Goal: Task Accomplishment & Management: Manage account settings

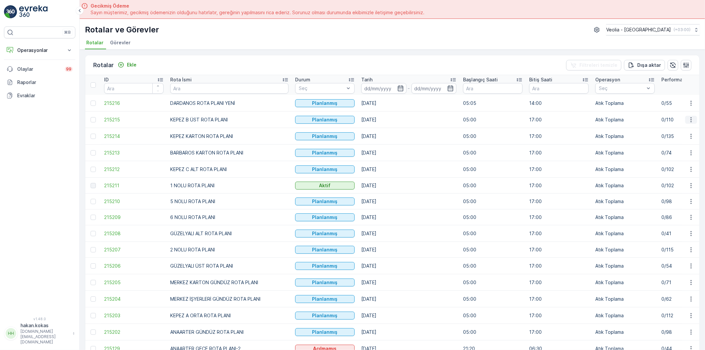
click at [690, 119] on icon "button" at bounding box center [690, 119] width 7 height 7
click at [682, 154] on span "Atanan Kişiyi Değiştir" at bounding box center [672, 157] width 46 height 7
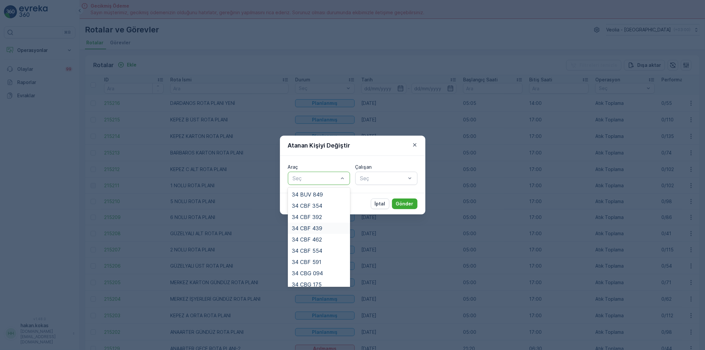
click at [327, 232] on div "34 CBF 439" at bounding box center [319, 227] width 62 height 11
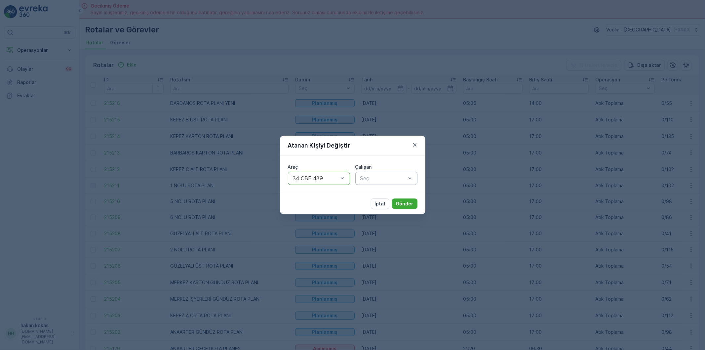
click at [374, 183] on div "Seç" at bounding box center [386, 177] width 62 height 13
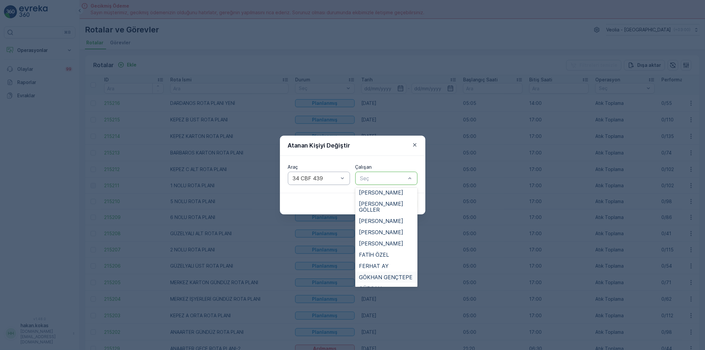
scroll to position [73, 0]
click at [377, 247] on span "FERHAT AY" at bounding box center [374, 250] width 30 height 6
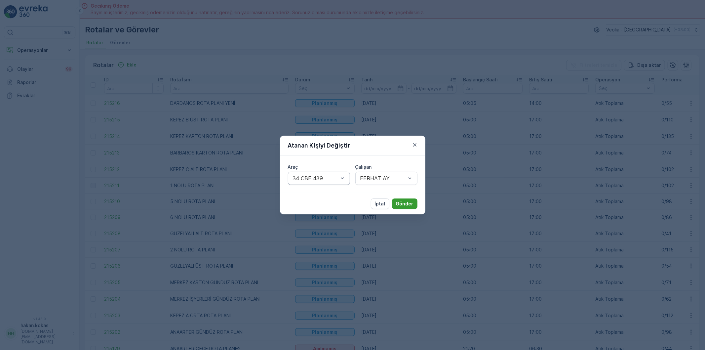
click at [400, 206] on p "Gönder" at bounding box center [405, 203] width 18 height 7
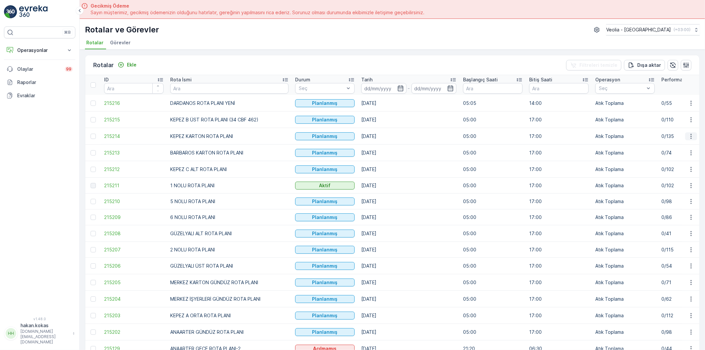
click at [685, 136] on button "button" at bounding box center [691, 136] width 12 height 8
click at [667, 173] on span "Atanan Kişiyi Değiştir" at bounding box center [672, 173] width 46 height 7
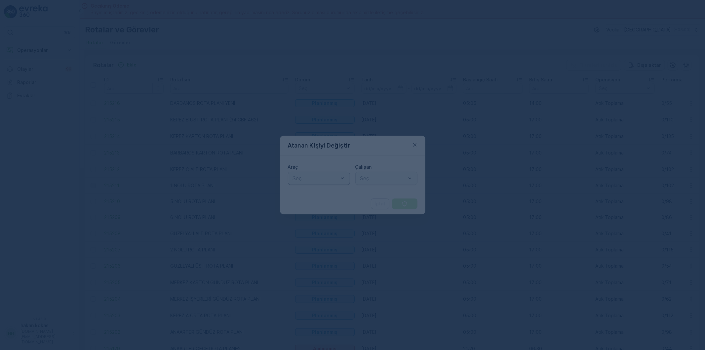
click at [303, 177] on div at bounding box center [315, 178] width 47 height 6
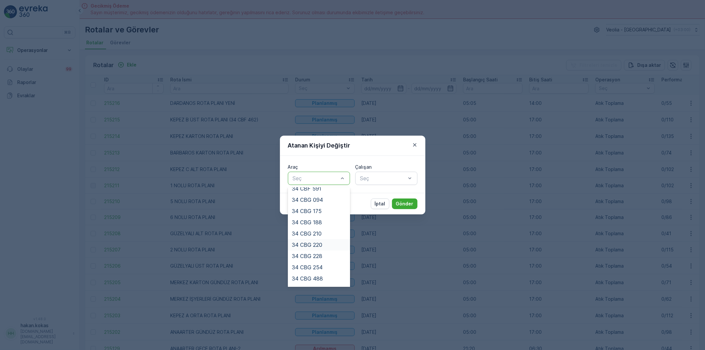
click at [327, 246] on div "34 CBG 220" at bounding box center [319, 244] width 54 height 6
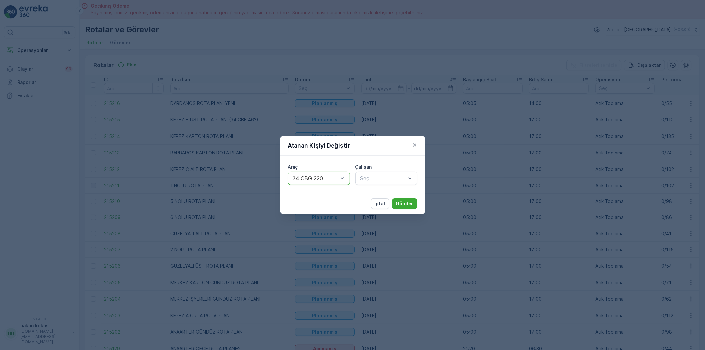
click at [378, 169] on div "Çalışan" at bounding box center [386, 167] width 62 height 7
click at [380, 175] on div at bounding box center [382, 178] width 47 height 6
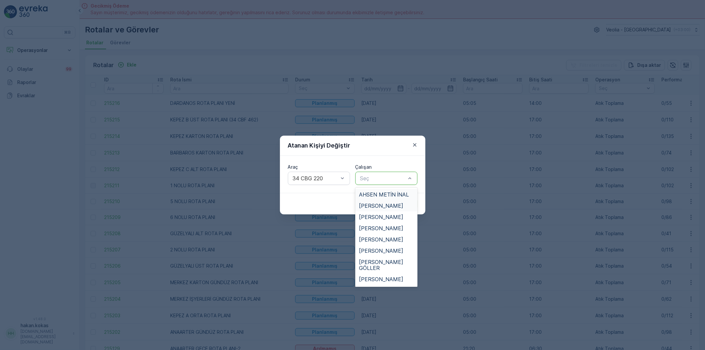
click at [386, 202] on div "[PERSON_NAME]" at bounding box center [386, 205] width 62 height 11
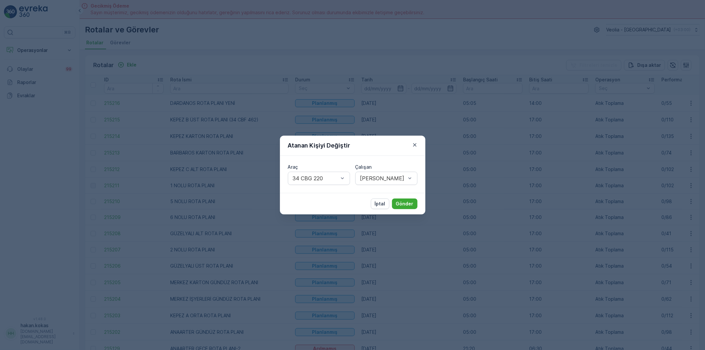
click at [382, 187] on div "Araç 34 CBG 220 Çalışan [PERSON_NAME]" at bounding box center [352, 174] width 145 height 37
click at [384, 182] on div "[PERSON_NAME]" at bounding box center [386, 177] width 62 height 13
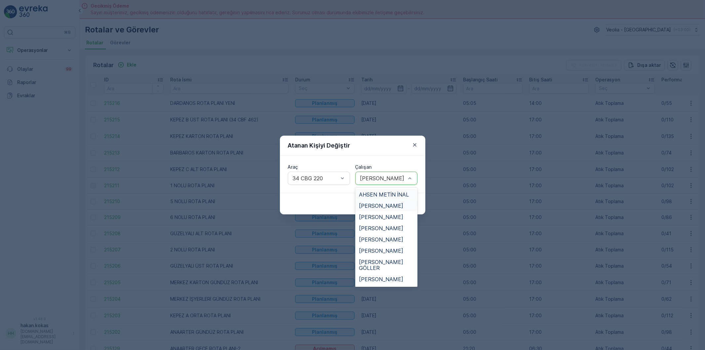
click at [387, 197] on span "AHSEN METİN İNAL" at bounding box center [384, 194] width 50 height 6
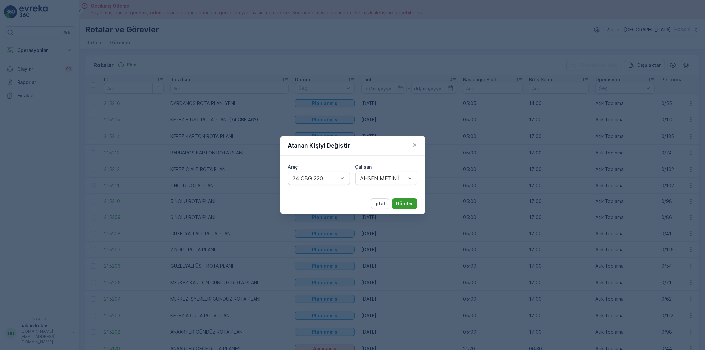
click at [413, 204] on p "Gönder" at bounding box center [405, 203] width 18 height 7
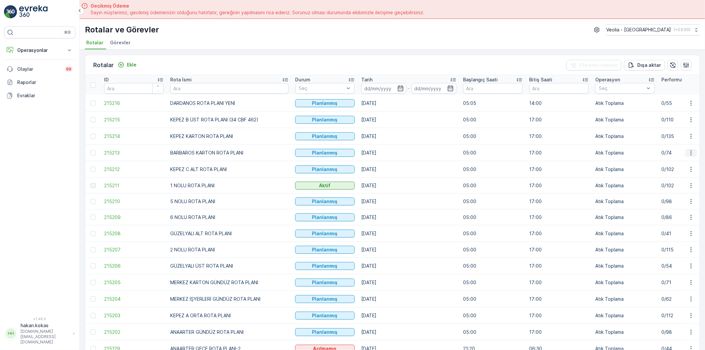
drag, startPoint x: 686, startPoint y: 151, endPoint x: 685, endPoint y: 154, distance: 3.9
click at [687, 151] on icon "button" at bounding box center [690, 152] width 7 height 7
click at [672, 191] on span "Atanan Kişiyi Değiştir" at bounding box center [672, 190] width 46 height 7
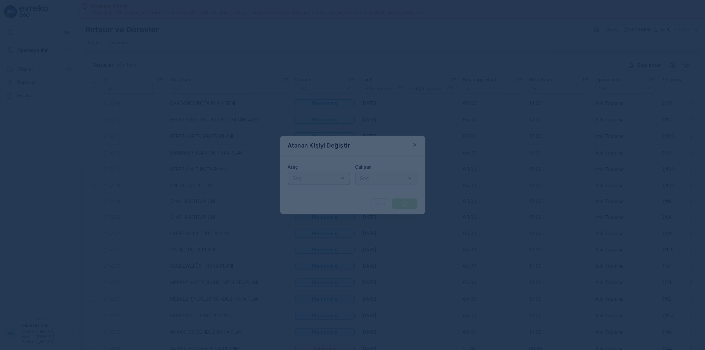
click at [296, 175] on div at bounding box center [315, 178] width 47 height 6
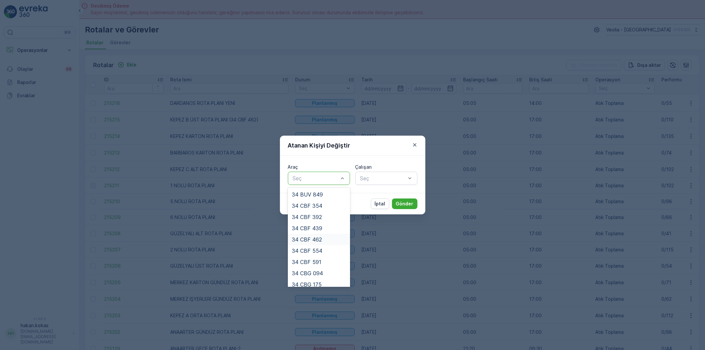
click at [320, 237] on span "34 CBF 462" at bounding box center [307, 239] width 30 height 6
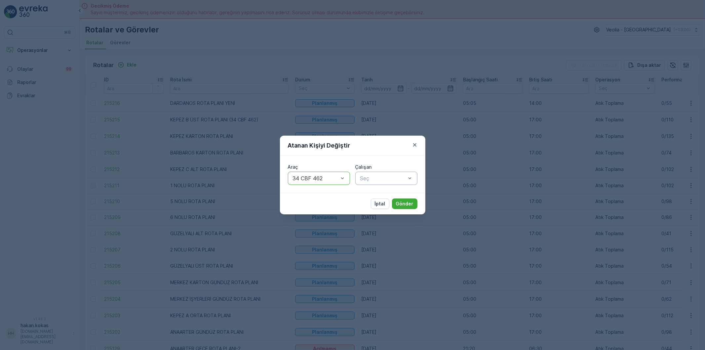
click at [382, 183] on div "Seç" at bounding box center [386, 177] width 62 height 13
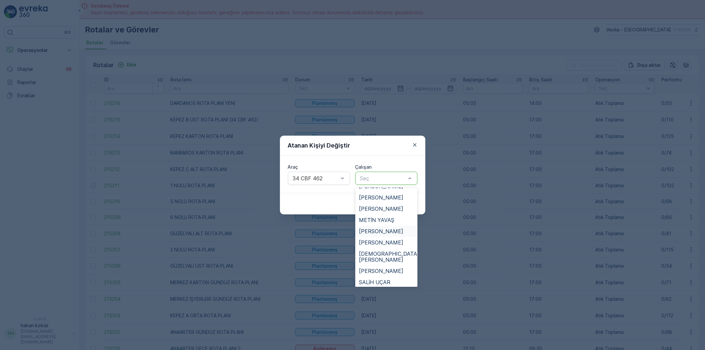
scroll to position [293, 0]
click at [383, 276] on span "[PERSON_NAME]" at bounding box center [381, 279] width 44 height 6
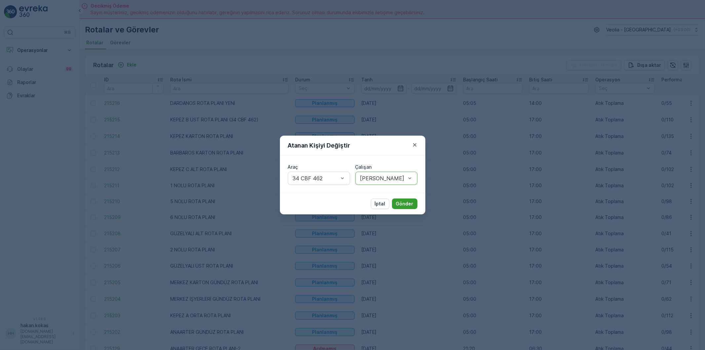
click at [400, 207] on button "Gönder" at bounding box center [404, 203] width 25 height 11
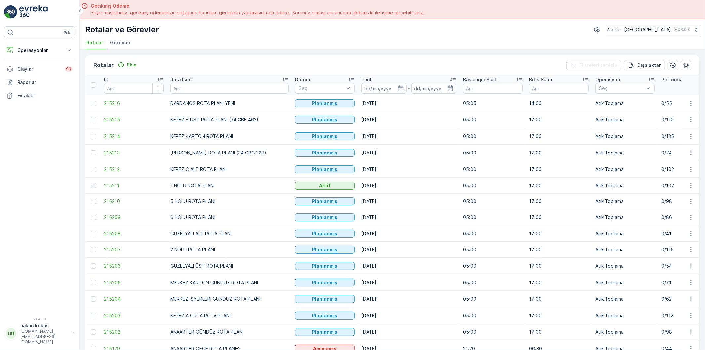
click at [689, 174] on td at bounding box center [690, 169] width 18 height 17
click at [689, 171] on icon "button" at bounding box center [690, 169] width 7 height 7
click at [673, 209] on span "Atanan Kişiyi Değiştir" at bounding box center [672, 207] width 46 height 7
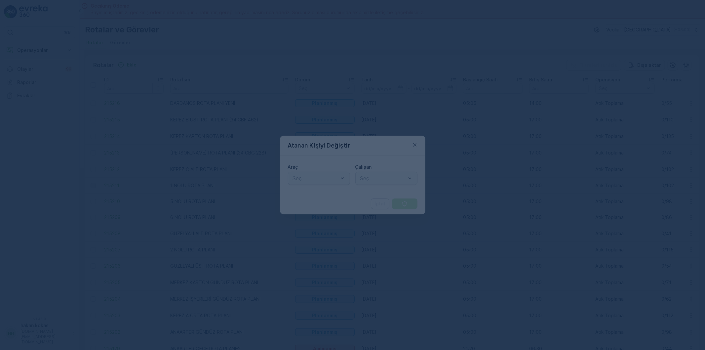
click at [321, 181] on div at bounding box center [315, 178] width 47 height 6
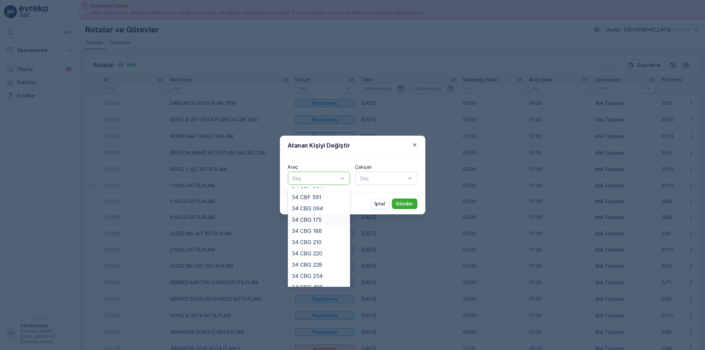
scroll to position [73, 0]
click at [331, 255] on div "34 CBG 228" at bounding box center [319, 256] width 54 height 6
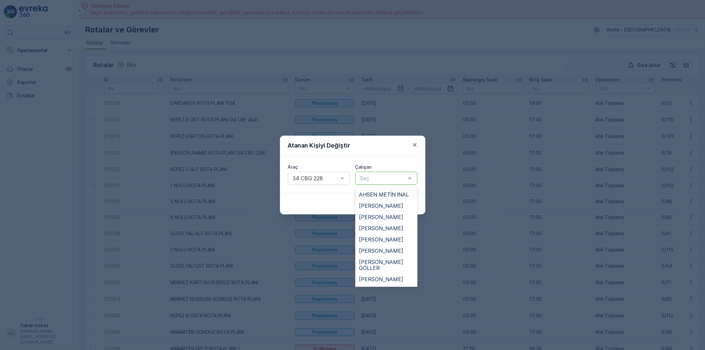
click at [380, 177] on div at bounding box center [382, 178] width 47 height 6
click at [385, 259] on span "[PERSON_NAME]" at bounding box center [381, 262] width 44 height 6
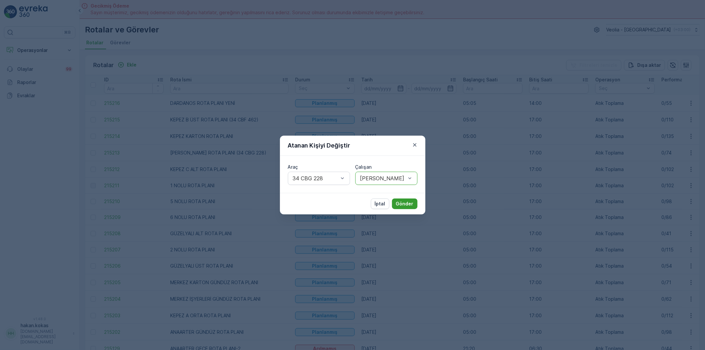
click at [406, 201] on p "Gönder" at bounding box center [405, 203] width 18 height 7
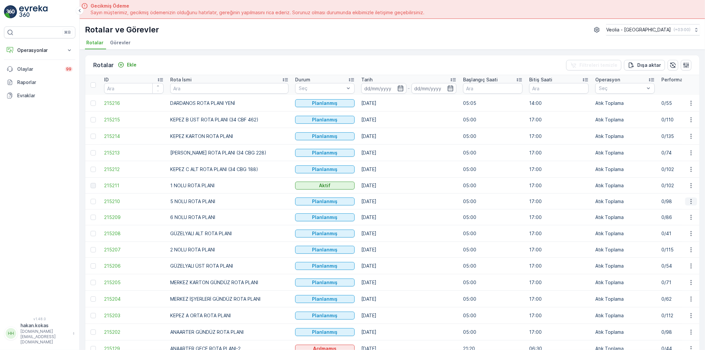
click at [691, 199] on icon "button" at bounding box center [690, 201] width 7 height 7
click at [682, 239] on span "Atanan Kişiyi Değiştir" at bounding box center [672, 239] width 46 height 7
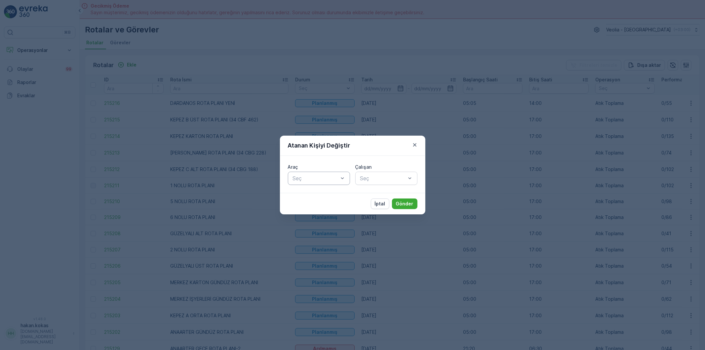
click at [301, 176] on div at bounding box center [315, 178] width 47 height 6
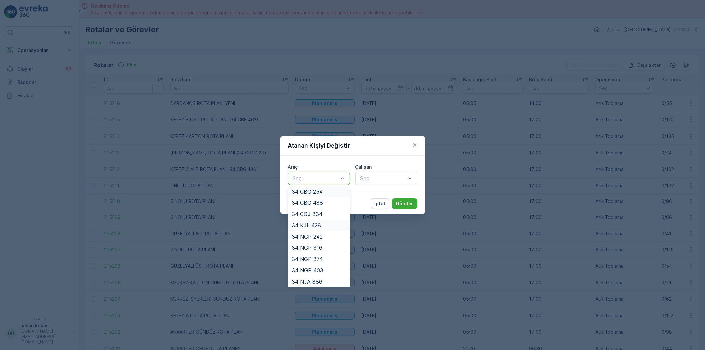
scroll to position [150, 0]
click at [329, 255] on div "34 NGP 374" at bounding box center [319, 257] width 54 height 6
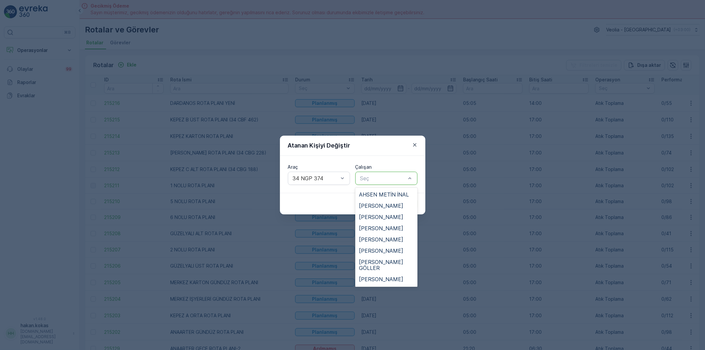
click at [384, 287] on span "[PERSON_NAME]" at bounding box center [381, 290] width 44 height 6
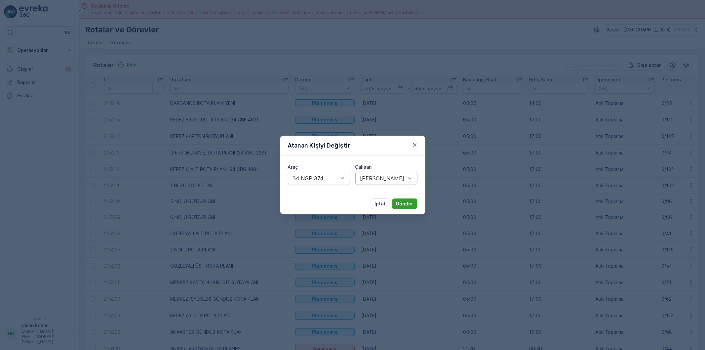
click at [401, 203] on p "Gönder" at bounding box center [405, 203] width 18 height 7
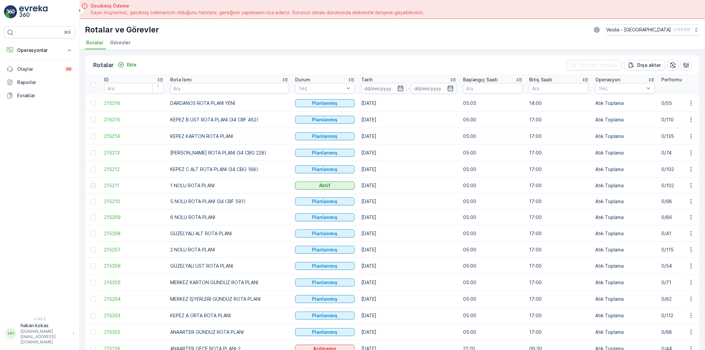
click at [687, 212] on td at bounding box center [690, 217] width 18 height 16
click at [690, 217] on icon "button" at bounding box center [690, 216] width 1 height 5
click at [681, 253] on span "Atanan Kişiyi Değiştir" at bounding box center [672, 255] width 46 height 7
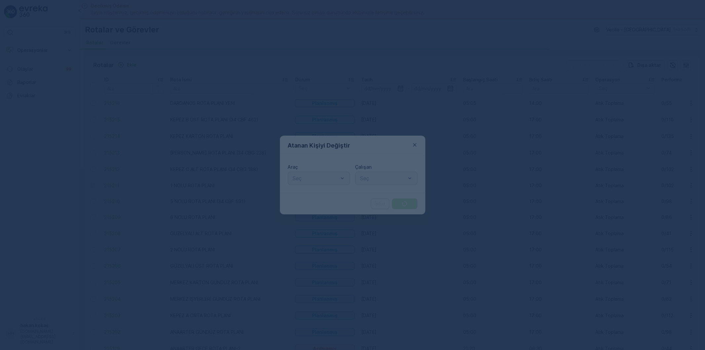
click at [317, 183] on div "Seç" at bounding box center [319, 177] width 62 height 13
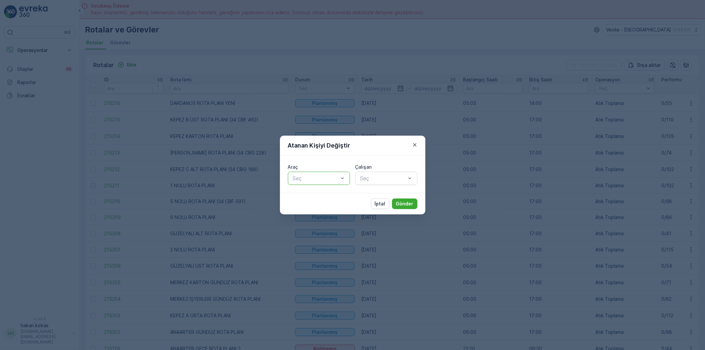
click at [319, 181] on div at bounding box center [315, 178] width 47 height 6
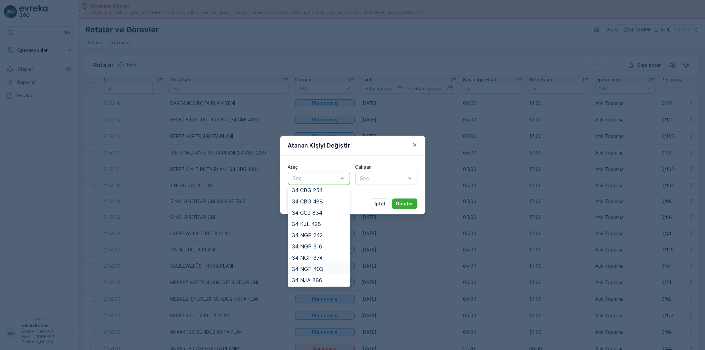
click at [324, 270] on div "34 NGP 403" at bounding box center [319, 269] width 54 height 6
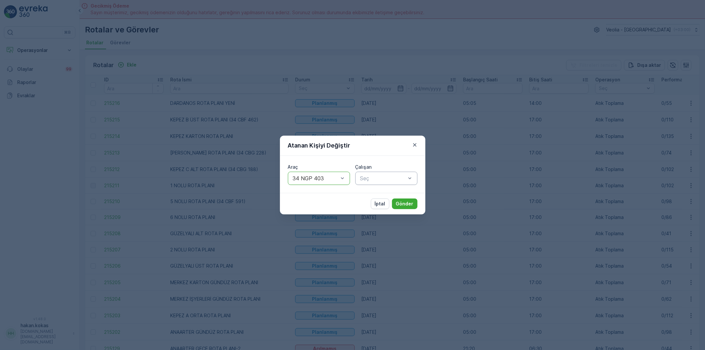
click at [390, 181] on div at bounding box center [382, 178] width 47 height 6
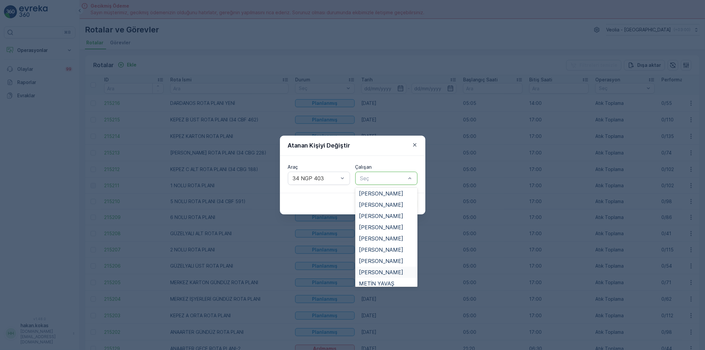
scroll to position [220, 0]
click at [396, 220] on span "[PERSON_NAME]" at bounding box center [381, 223] width 44 height 6
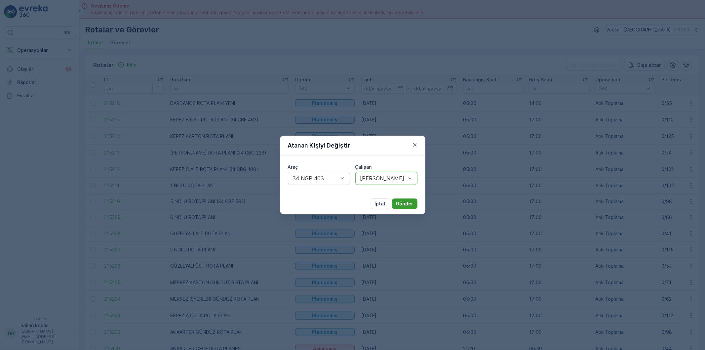
click at [407, 203] on p "Gönder" at bounding box center [405, 203] width 18 height 7
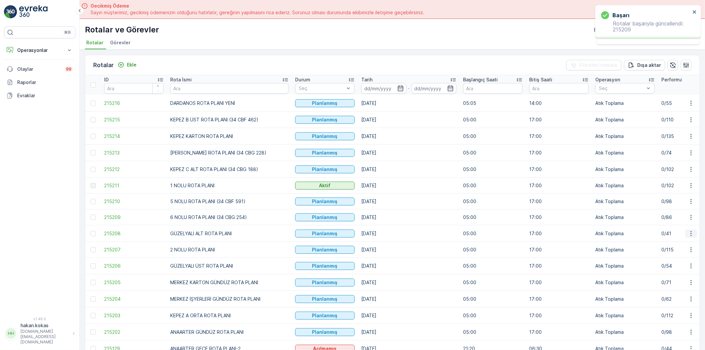
click at [690, 233] on icon "button" at bounding box center [690, 233] width 7 height 7
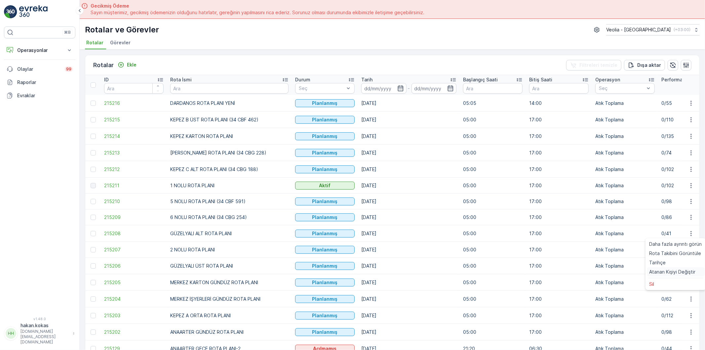
click at [680, 270] on span "Atanan Kişiyi Değiştir" at bounding box center [672, 271] width 46 height 7
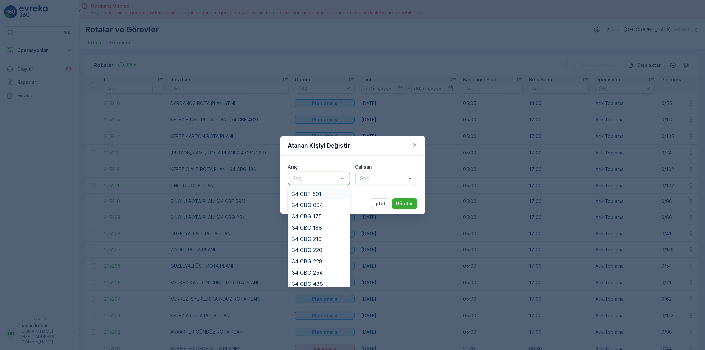
scroll to position [73, 0]
click at [327, 209] on div "34 CBG 175" at bounding box center [319, 211] width 54 height 6
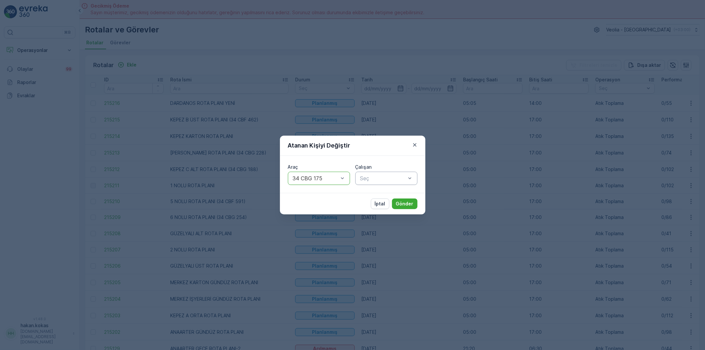
click at [368, 183] on div "Seç" at bounding box center [386, 177] width 62 height 13
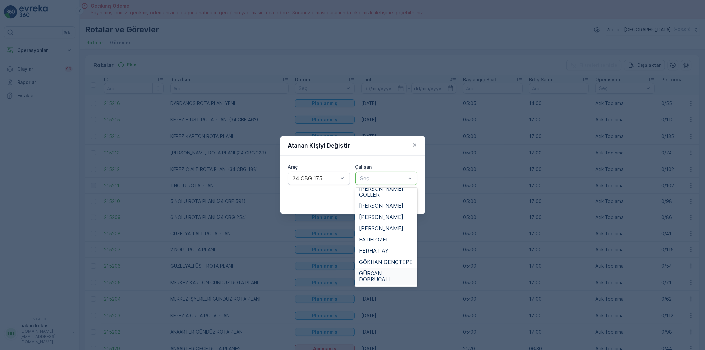
click at [394, 267] on div "GÜRCAN DOBRUCALI" at bounding box center [386, 275] width 62 height 17
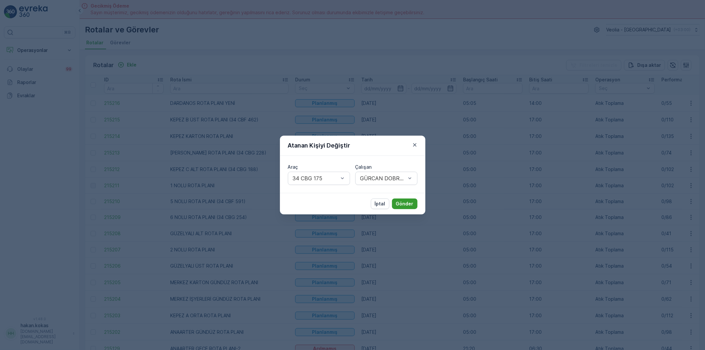
click at [403, 202] on p "Gönder" at bounding box center [405, 203] width 18 height 7
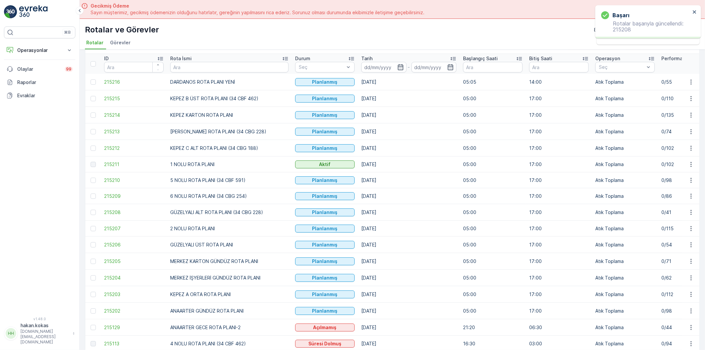
scroll to position [37, 0]
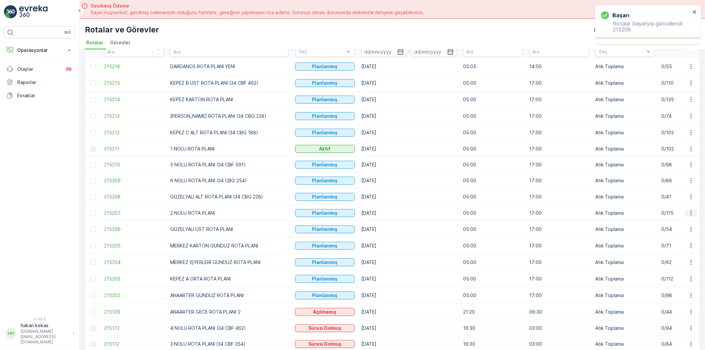
click at [687, 216] on icon "button" at bounding box center [690, 212] width 7 height 7
click at [681, 253] on span "Atanan Kişiyi Değiştir" at bounding box center [672, 251] width 46 height 7
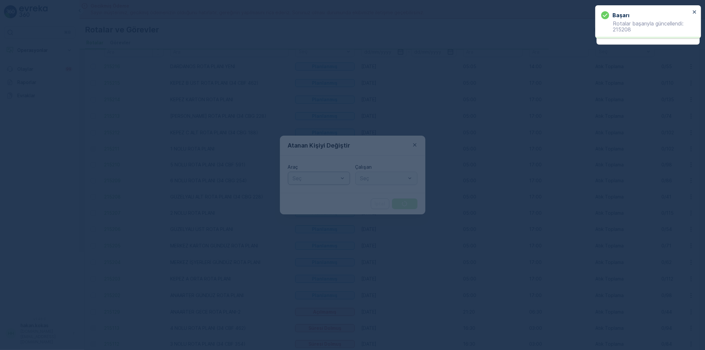
click at [310, 180] on div at bounding box center [315, 178] width 47 height 6
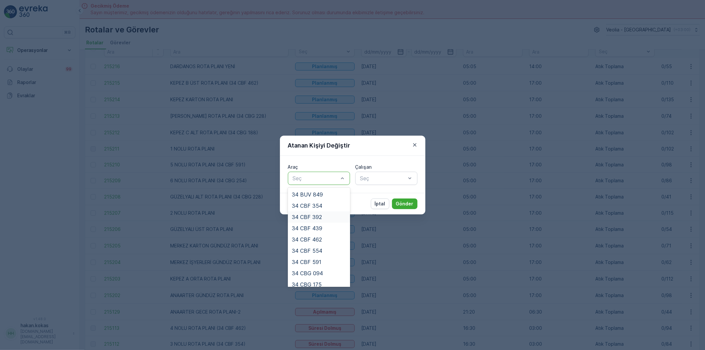
click at [312, 215] on span "34 CBF 392" at bounding box center [307, 217] width 30 height 6
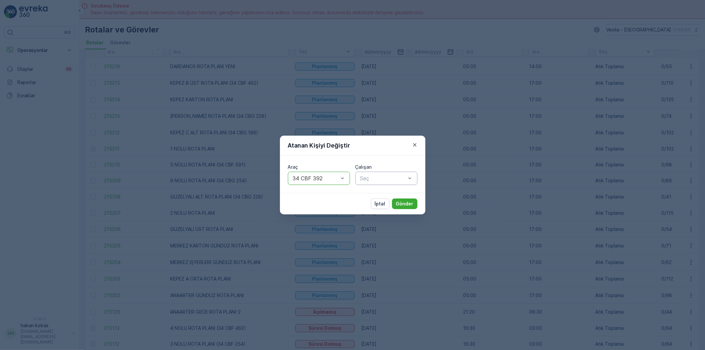
click at [370, 180] on div at bounding box center [382, 178] width 47 height 6
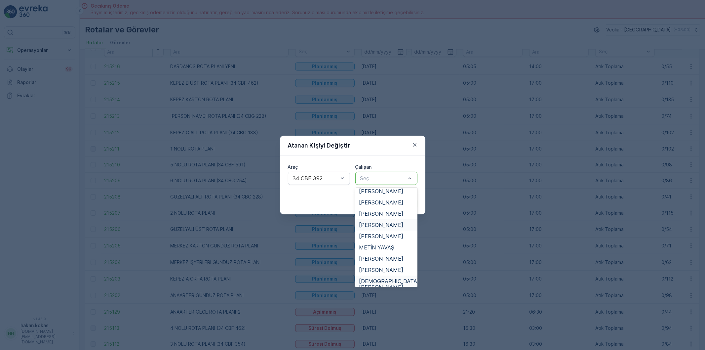
scroll to position [293, 0]
click at [381, 287] on span "SEMİH GÜNGÖRMEZ" at bounding box center [385, 290] width 53 height 6
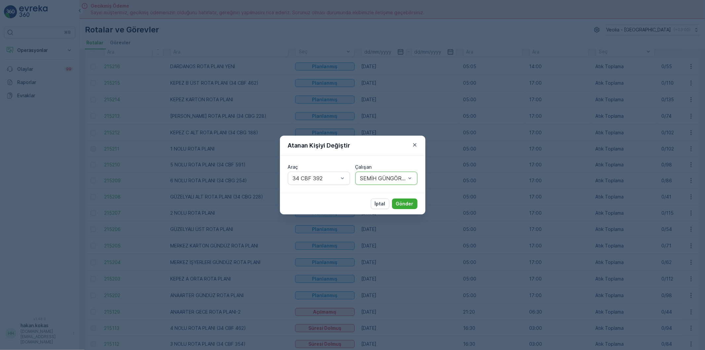
click at [402, 198] on div "İptal Gönder" at bounding box center [352, 203] width 145 height 21
click at [402, 200] on button "Gönder" at bounding box center [404, 203] width 25 height 11
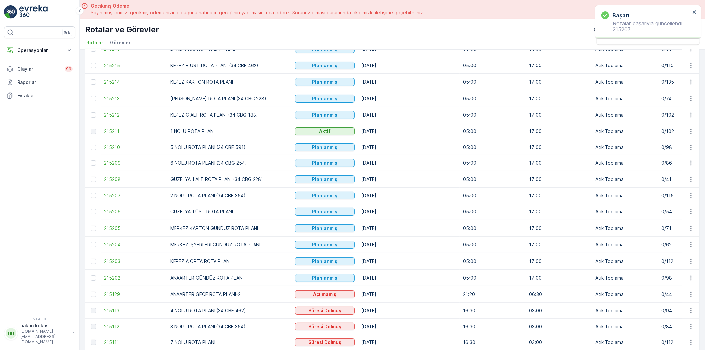
scroll to position [73, 0]
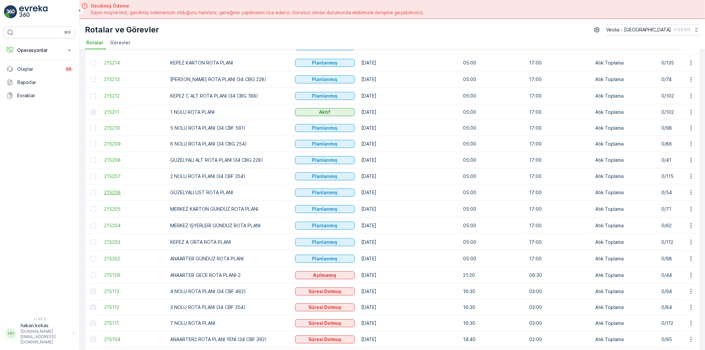
click at [142, 193] on span "215206" at bounding box center [133, 192] width 59 height 7
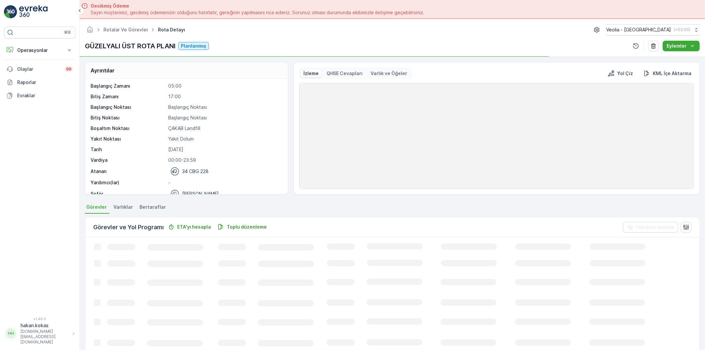
scroll to position [20, 0]
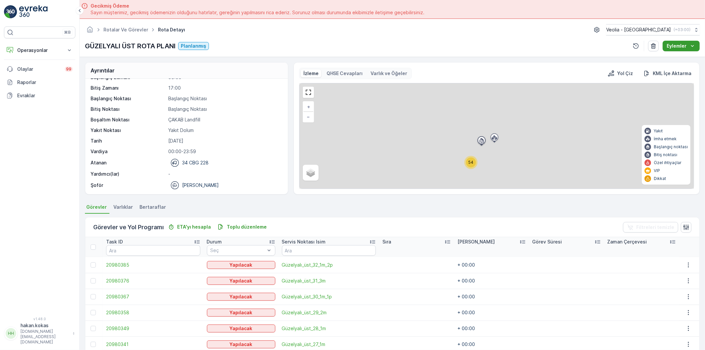
click at [669, 41] on button "Eylemler" at bounding box center [680, 46] width 37 height 11
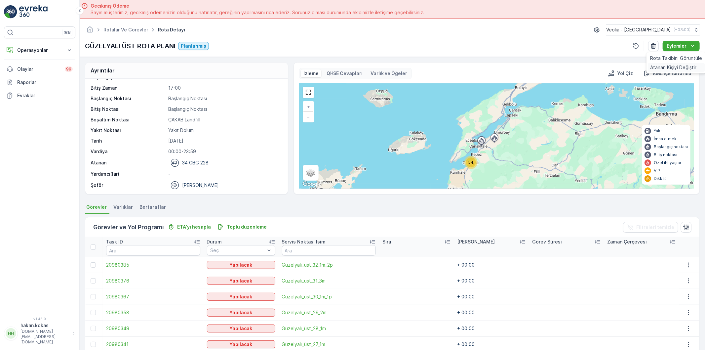
click at [668, 68] on span "Atanan Kişiyi Değiştir" at bounding box center [673, 67] width 46 height 7
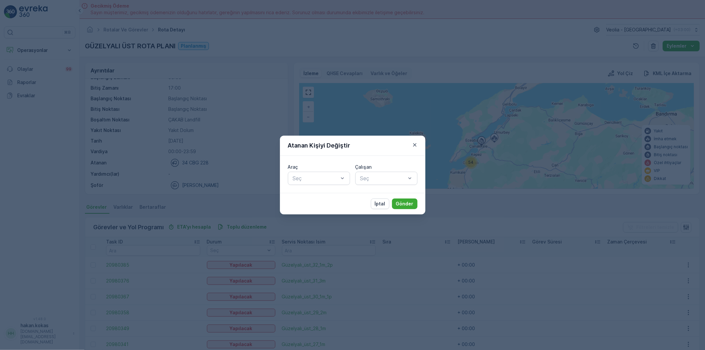
click at [328, 185] on div "Araç Seç Çalışan Seç" at bounding box center [352, 174] width 145 height 37
click at [334, 179] on div at bounding box center [315, 178] width 47 height 6
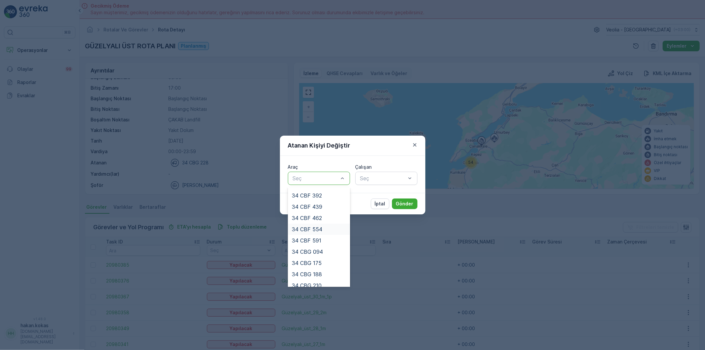
scroll to position [37, 0]
click at [326, 250] on div "34 CBG 175" at bounding box center [319, 247] width 54 height 6
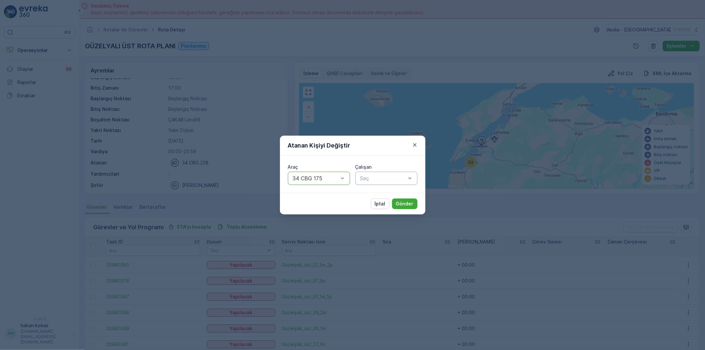
click at [390, 183] on div "Seç" at bounding box center [386, 177] width 62 height 13
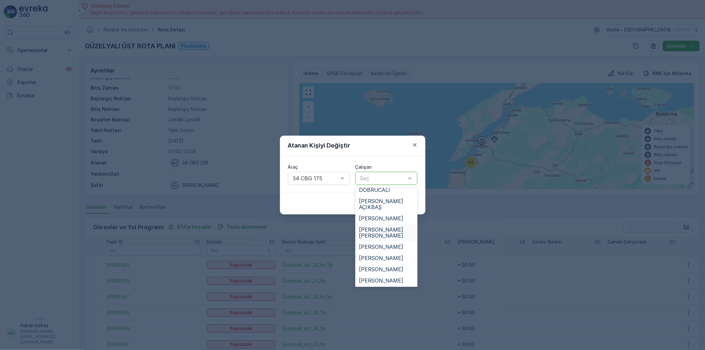
scroll to position [147, 0]
click at [384, 201] on span "GÜRCAN DOBRUCALI" at bounding box center [386, 203] width 54 height 12
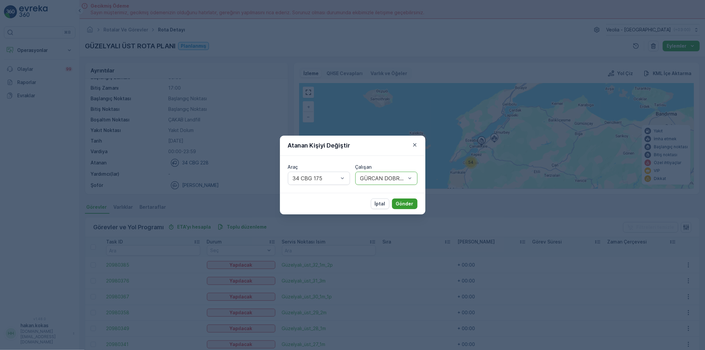
click at [397, 202] on p "Gönder" at bounding box center [405, 203] width 18 height 7
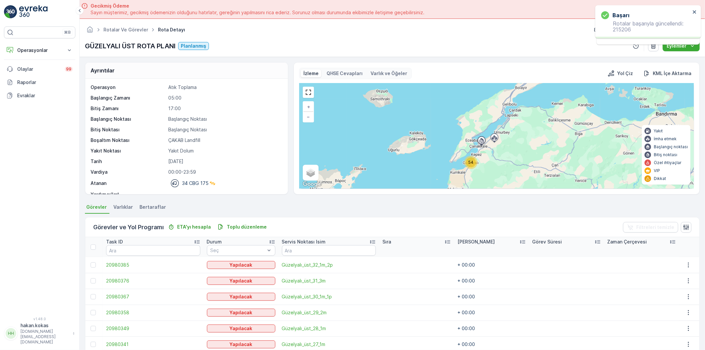
drag, startPoint x: 52, startPoint y: 50, endPoint x: 62, endPoint y: 58, distance: 13.2
click at [55, 50] on p "Operasyonlar" at bounding box center [39, 50] width 45 height 7
click at [55, 75] on link "Rotalar & Görevler" at bounding box center [44, 79] width 61 height 9
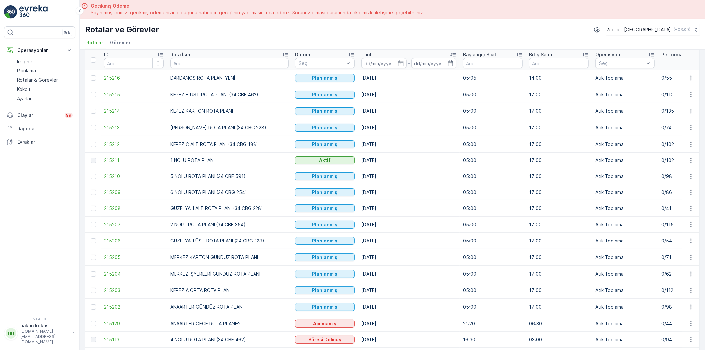
scroll to position [37, 0]
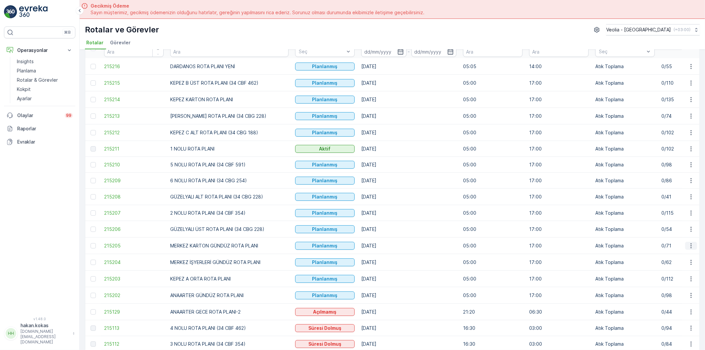
click at [694, 245] on button "button" at bounding box center [691, 245] width 12 height 8
click at [688, 284] on span "Atanan Kişiyi Değiştir" at bounding box center [672, 284] width 46 height 7
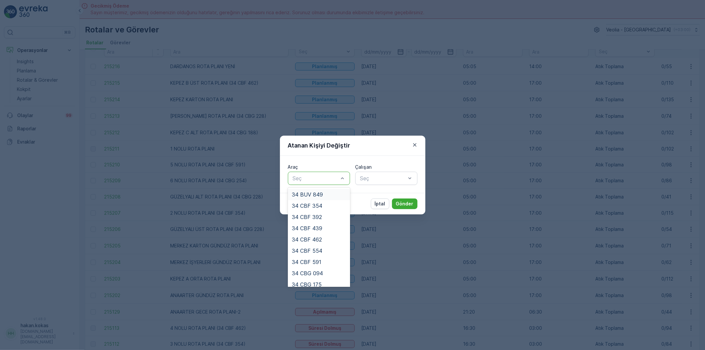
click at [308, 183] on div "Seç" at bounding box center [319, 177] width 62 height 13
click at [324, 245] on div "34 NGP 316" at bounding box center [319, 246] width 54 height 6
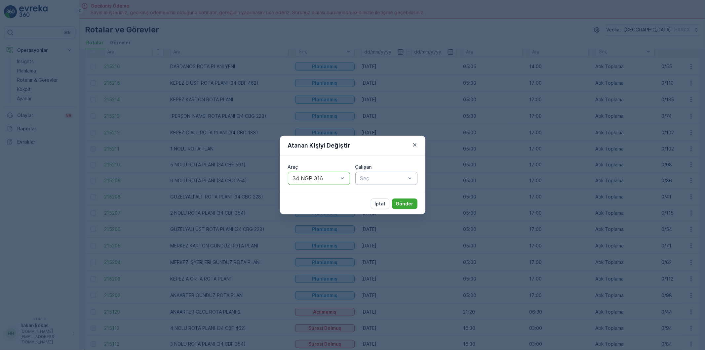
click at [388, 184] on div "Seç" at bounding box center [386, 177] width 62 height 13
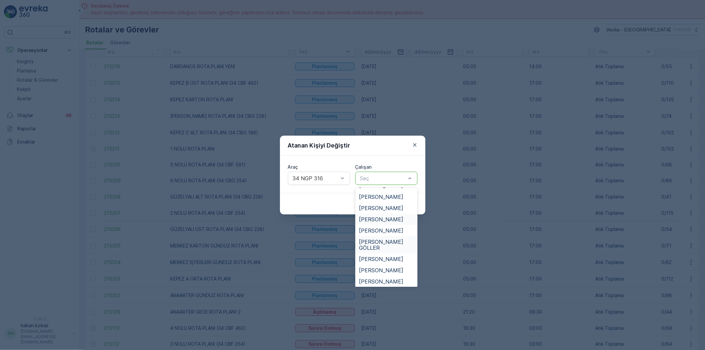
scroll to position [37, 0]
click at [381, 215] on span "[PERSON_NAME]" at bounding box center [381, 214] width 44 height 6
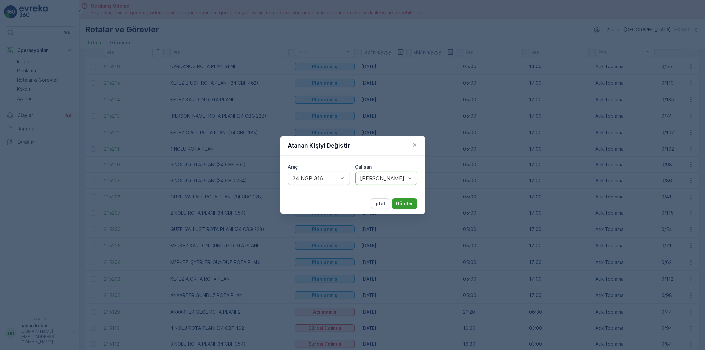
click at [397, 202] on p "Gönder" at bounding box center [405, 203] width 18 height 7
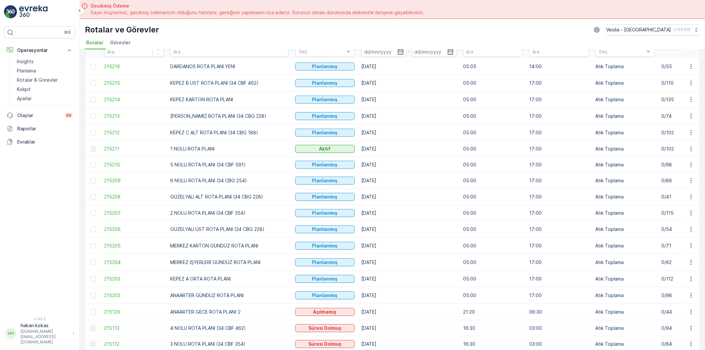
click at [692, 268] on td at bounding box center [690, 262] width 18 height 17
click at [692, 264] on icon "button" at bounding box center [690, 262] width 7 height 7
click at [686, 296] on div "Atanan Kişiyi Değiştir" at bounding box center [675, 300] width 58 height 9
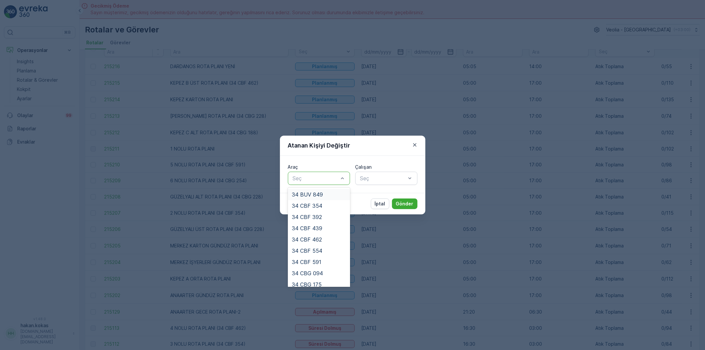
click at [301, 180] on div at bounding box center [315, 178] width 47 height 6
click at [324, 236] on div "34 NGP 242" at bounding box center [319, 235] width 54 height 6
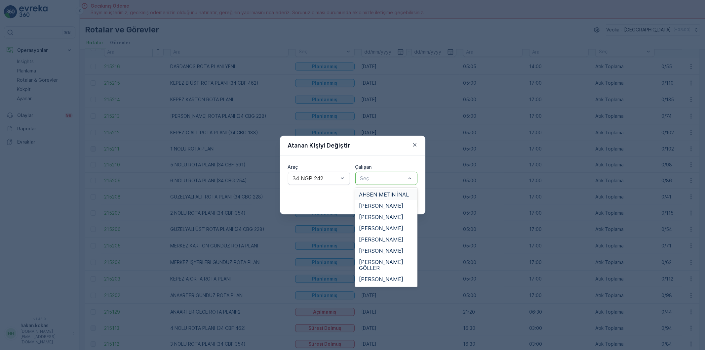
click at [391, 184] on div "Seç" at bounding box center [386, 177] width 62 height 13
click at [378, 251] on div "[PERSON_NAME]" at bounding box center [386, 256] width 62 height 11
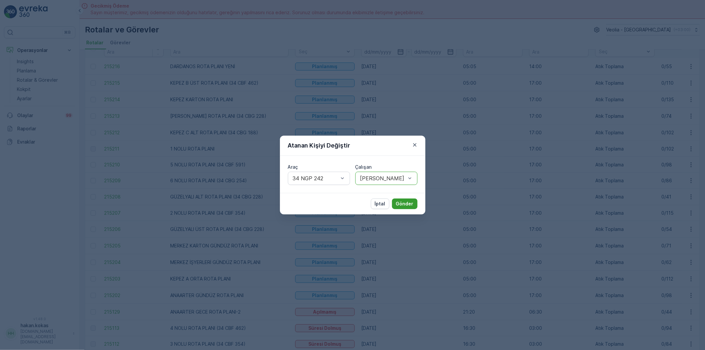
click at [402, 205] on p "Gönder" at bounding box center [405, 203] width 18 height 7
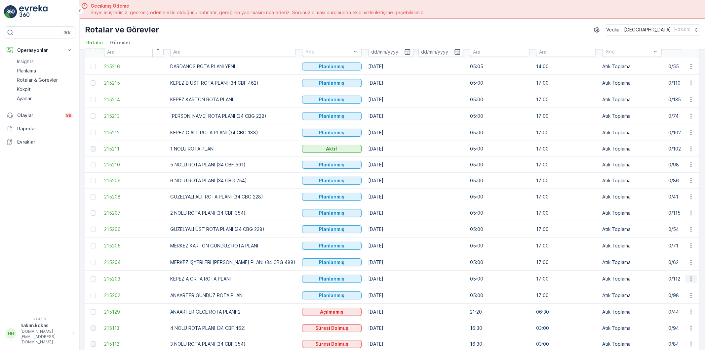
click at [687, 282] on icon "button" at bounding box center [690, 278] width 7 height 7
click at [685, 316] on span "Atanan Kişiyi Değiştir" at bounding box center [672, 317] width 46 height 7
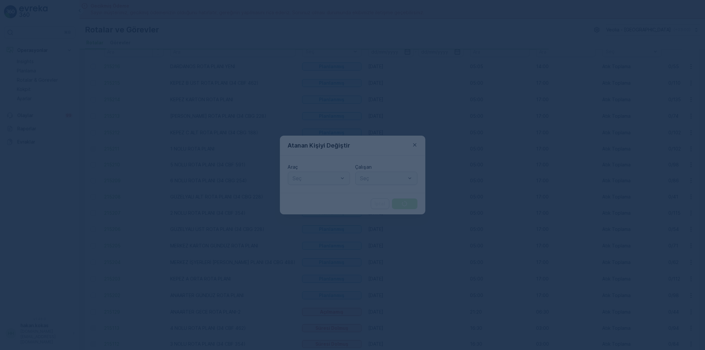
click at [305, 175] on div at bounding box center [315, 178] width 47 height 6
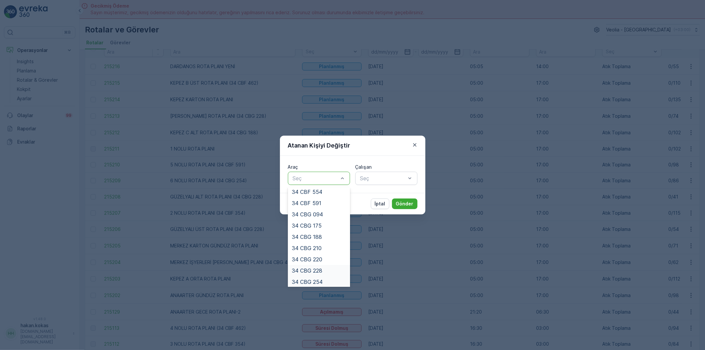
scroll to position [73, 0]
click at [325, 268] on div "34 CBG 254" at bounding box center [319, 267] width 54 height 6
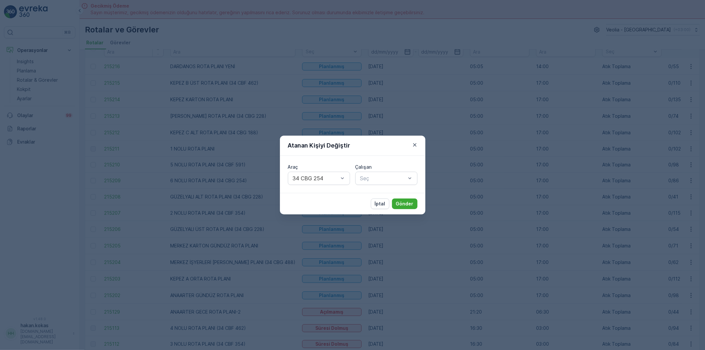
click at [372, 168] on div "Çalışan" at bounding box center [386, 167] width 62 height 7
click at [370, 176] on div at bounding box center [382, 178] width 47 height 6
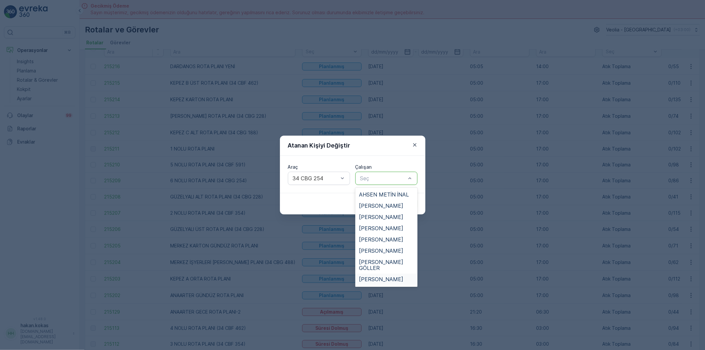
click at [381, 273] on div "[PERSON_NAME]" at bounding box center [386, 278] width 62 height 11
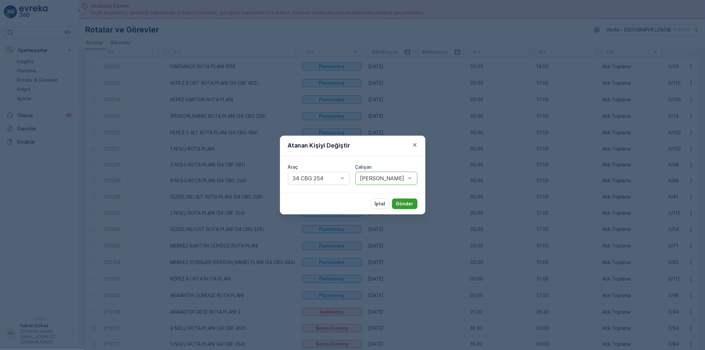
click at [405, 206] on p "Gönder" at bounding box center [405, 203] width 18 height 7
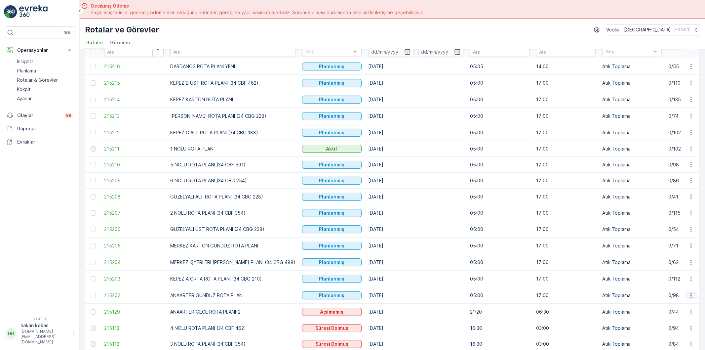
click at [688, 296] on icon "button" at bounding box center [690, 295] width 7 height 7
click at [676, 271] on div "Atanan Kişiyi Değiştir" at bounding box center [675, 274] width 58 height 9
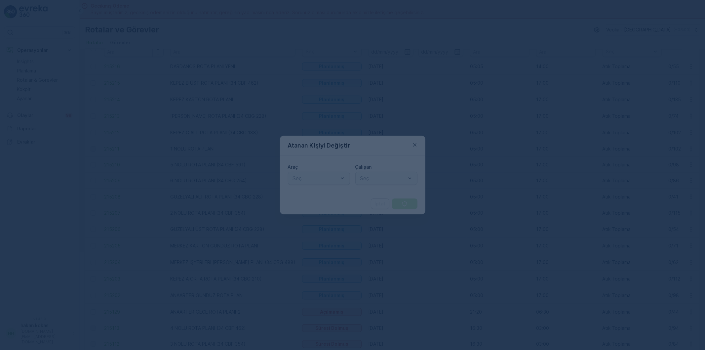
click at [329, 172] on div at bounding box center [352, 175] width 705 height 350
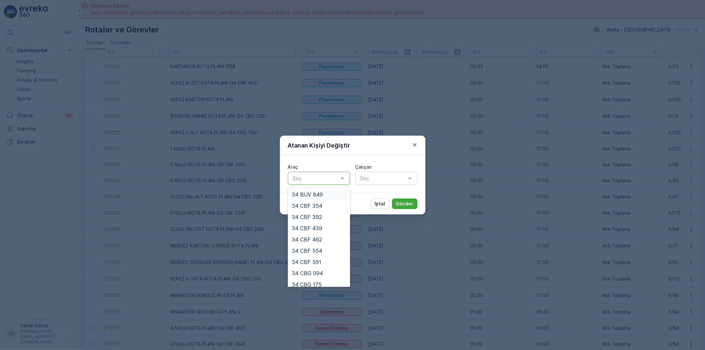
click at [329, 177] on div at bounding box center [315, 178] width 47 height 6
click at [319, 277] on span "34 NJA 886" at bounding box center [307, 280] width 30 height 6
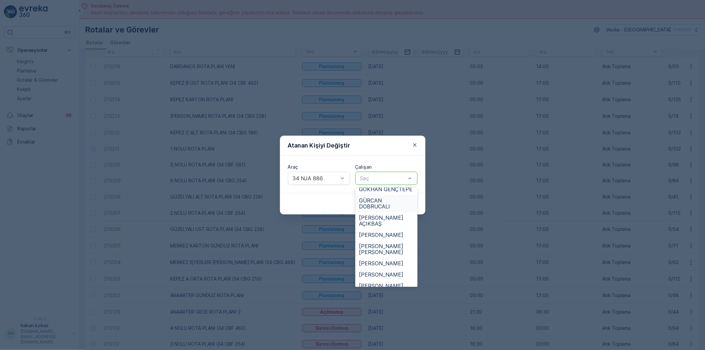
scroll to position [147, 0]
click at [386, 242] on span "[PERSON_NAME] [PERSON_NAME]" at bounding box center [386, 248] width 54 height 12
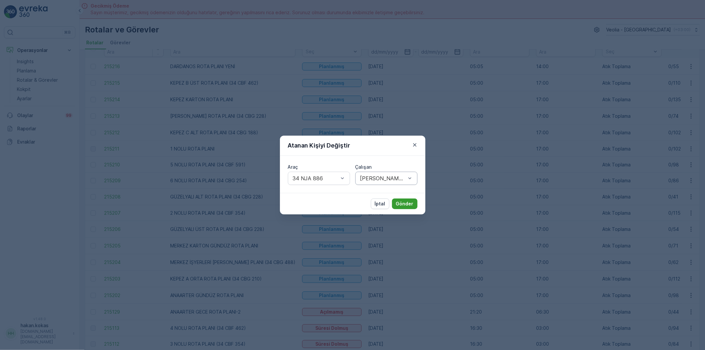
click at [397, 203] on p "Gönder" at bounding box center [405, 203] width 18 height 7
